Goal: Task Accomplishment & Management: Use online tool/utility

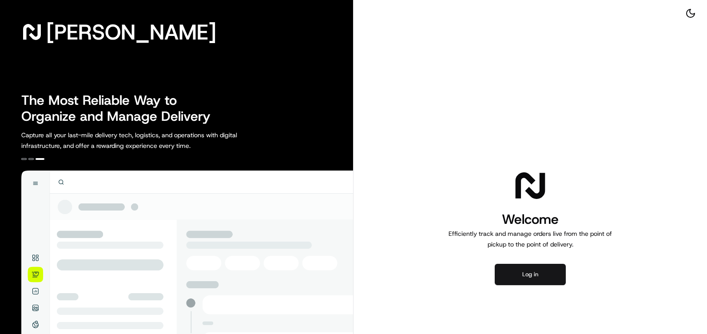
click at [544, 276] on button "Log in" at bounding box center [530, 274] width 71 height 21
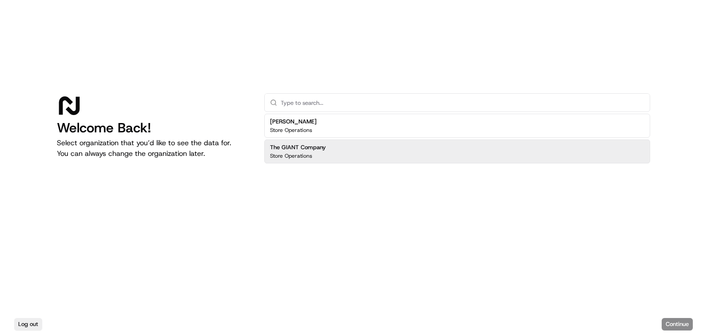
drag, startPoint x: 423, startPoint y: 147, endPoint x: 432, endPoint y: 147, distance: 8.5
click at [424, 145] on div "The GIANT Company Store Operations" at bounding box center [457, 152] width 386 height 24
click at [667, 327] on button "Continue" at bounding box center [677, 324] width 31 height 12
